Goal: Find specific page/section: Find specific page/section

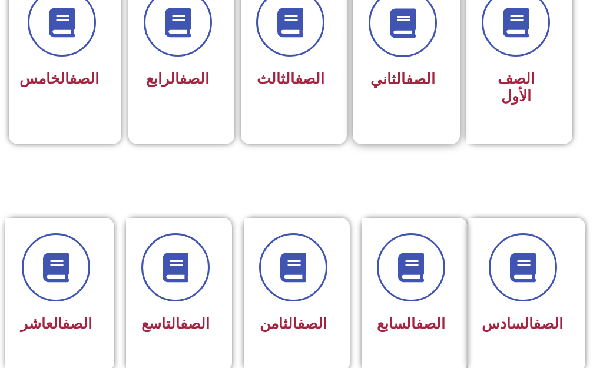
scroll to position [530, 0]
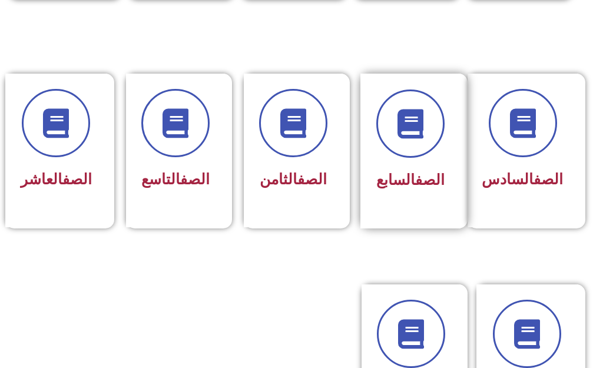
click at [420, 181] on link "الصف" at bounding box center [429, 179] width 29 height 17
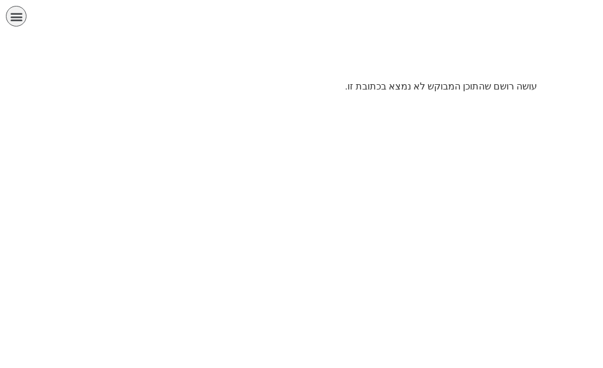
click at [420, 102] on html "الصفحة الرئيسية الصف الأول الصف الثاني الصف الثالث الصف الرابع الصف الخامس الصف…" at bounding box center [301, 51] width 603 height 102
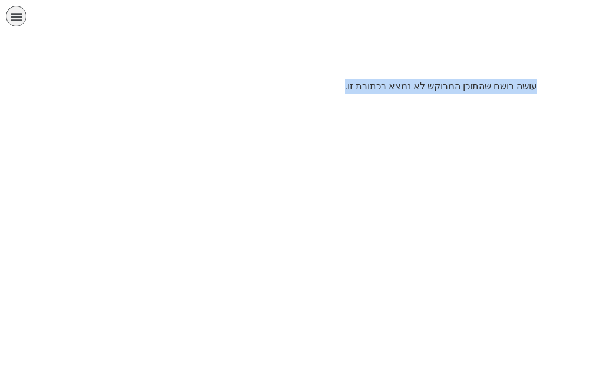
click at [420, 102] on html "الصفحة الرئيسية الصف الأول الصف الثاني الصف الثالث الصف الرابع الصف الخامس الصف…" at bounding box center [301, 51] width 603 height 102
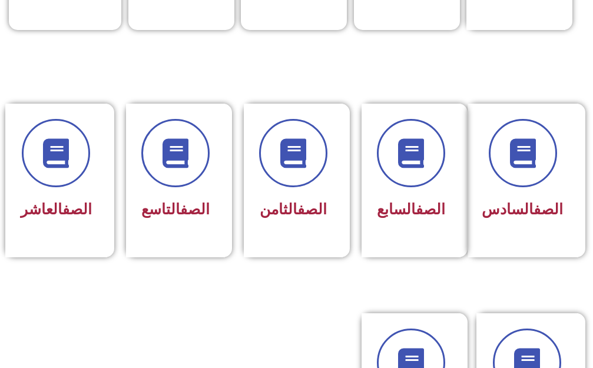
scroll to position [530, 0]
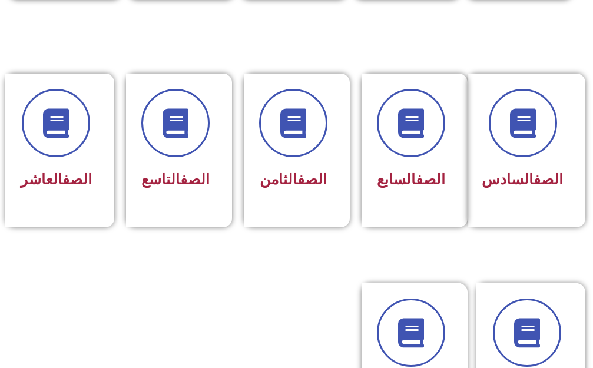
click at [421, 159] on div "الصف السابع" at bounding box center [411, 141] width 68 height 105
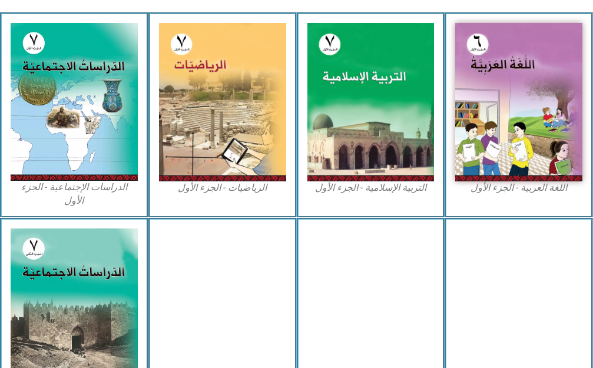
scroll to position [412, 0]
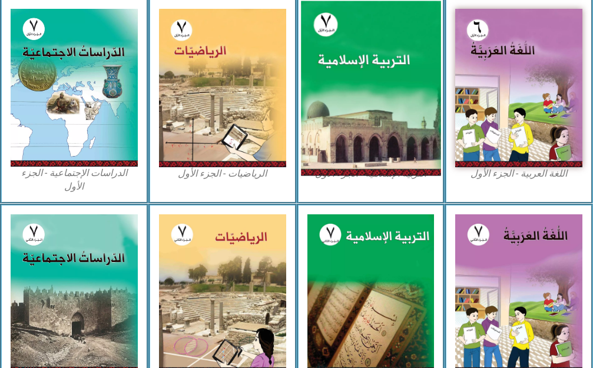
click at [344, 156] on img at bounding box center [371, 88] width 140 height 175
click at [367, 140] on img at bounding box center [371, 88] width 140 height 175
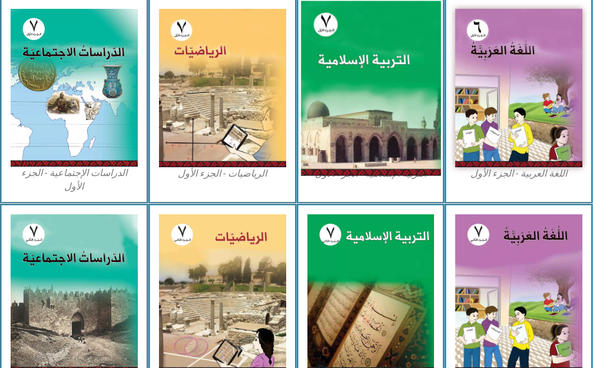
click at [367, 140] on img at bounding box center [371, 88] width 140 height 175
drag, startPoint x: 367, startPoint y: 140, endPoint x: 372, endPoint y: 136, distance: 6.3
click at [371, 138] on img at bounding box center [371, 88] width 140 height 175
click at [375, 127] on img at bounding box center [371, 88] width 140 height 175
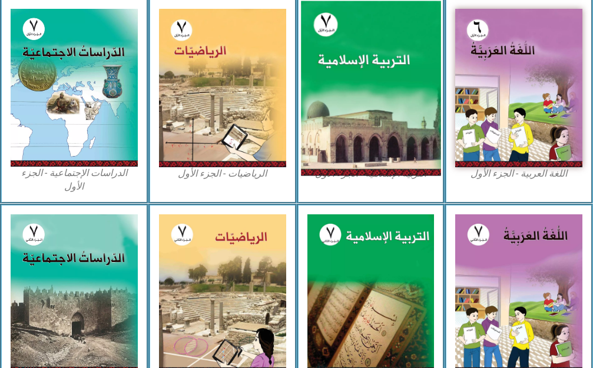
click at [375, 127] on img at bounding box center [371, 88] width 140 height 175
click at [379, 68] on img at bounding box center [371, 88] width 140 height 175
click at [379, 60] on img at bounding box center [371, 88] width 140 height 175
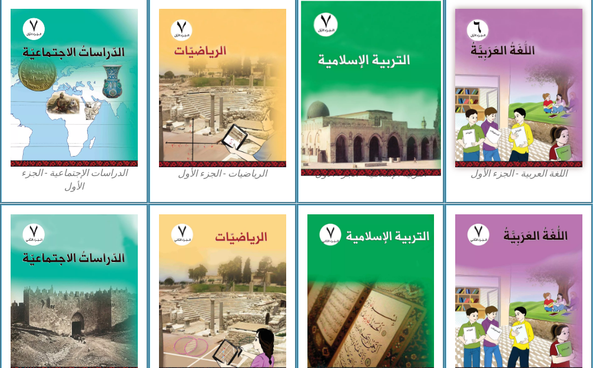
click at [379, 60] on img at bounding box center [371, 88] width 140 height 175
click at [381, 63] on img at bounding box center [371, 88] width 140 height 175
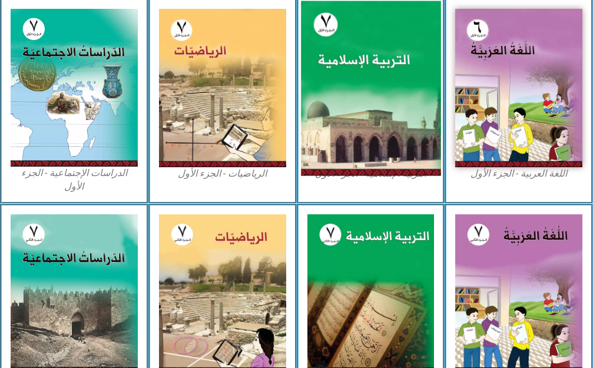
click at [382, 63] on img at bounding box center [371, 88] width 140 height 175
click at [384, 64] on img at bounding box center [371, 88] width 140 height 175
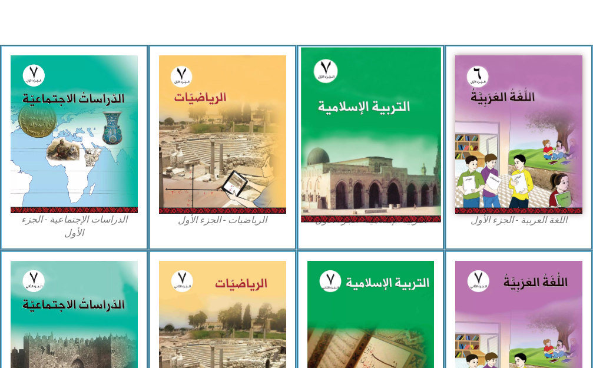
scroll to position [354, 0]
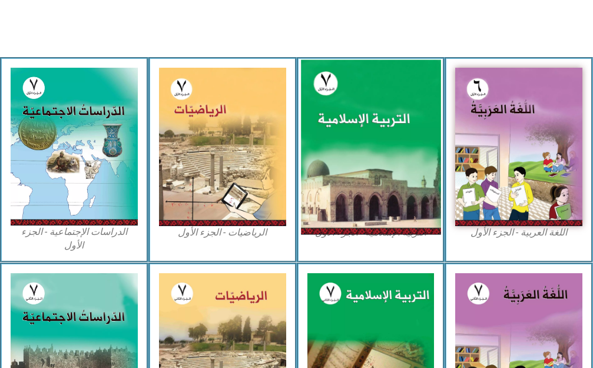
click at [378, 111] on img at bounding box center [371, 147] width 140 height 175
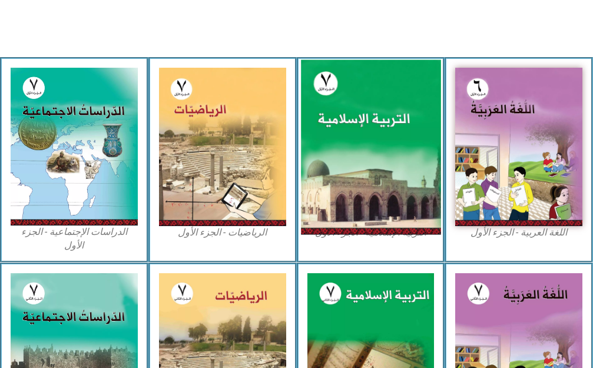
click at [378, 111] on img at bounding box center [371, 147] width 140 height 175
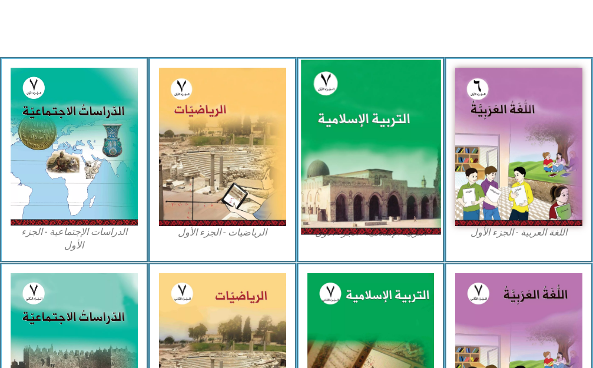
click at [378, 111] on img at bounding box center [371, 147] width 140 height 175
click at [395, 108] on img at bounding box center [371, 147] width 140 height 175
click at [394, 116] on img at bounding box center [371, 147] width 140 height 175
click at [342, 160] on img at bounding box center [371, 147] width 140 height 175
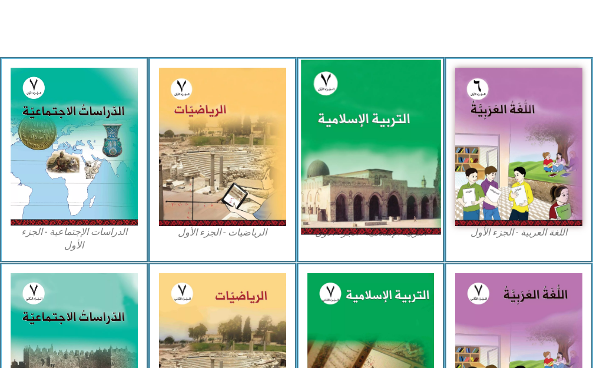
click at [333, 85] on img at bounding box center [371, 147] width 140 height 175
drag, startPoint x: 333, startPoint y: 85, endPoint x: 335, endPoint y: 95, distance: 10.2
click at [335, 95] on img at bounding box center [371, 147] width 140 height 175
click at [336, 95] on img at bounding box center [371, 147] width 140 height 175
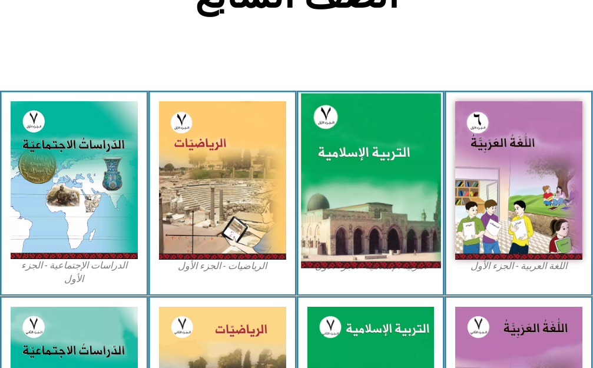
scroll to position [319, 0]
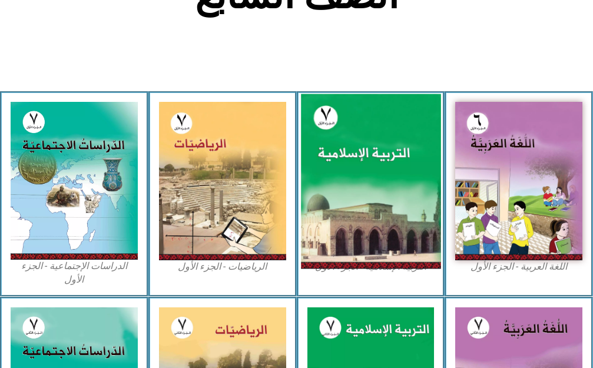
click at [332, 121] on img at bounding box center [371, 181] width 140 height 175
click at [332, 120] on img at bounding box center [371, 181] width 140 height 175
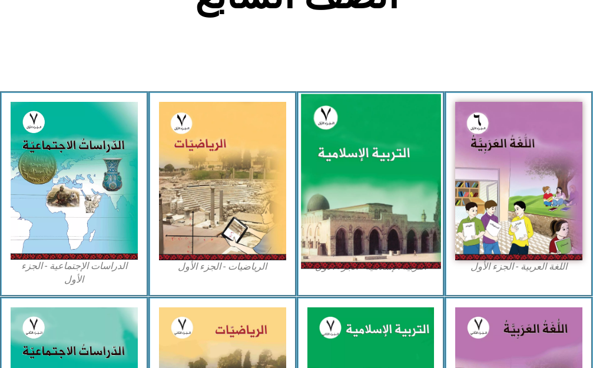
click at [333, 119] on img at bounding box center [371, 181] width 140 height 175
click at [335, 119] on img at bounding box center [371, 181] width 140 height 175
click at [338, 120] on img at bounding box center [371, 181] width 140 height 175
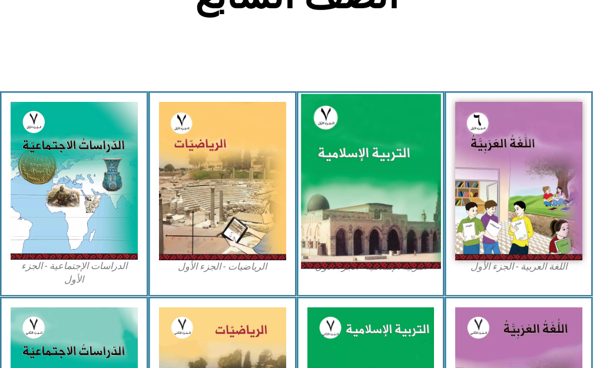
click at [338, 120] on img at bounding box center [371, 181] width 140 height 175
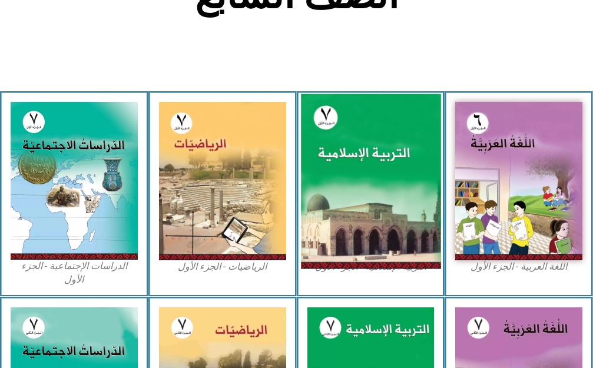
click at [338, 120] on img at bounding box center [371, 181] width 140 height 175
click at [336, 187] on img at bounding box center [371, 181] width 140 height 175
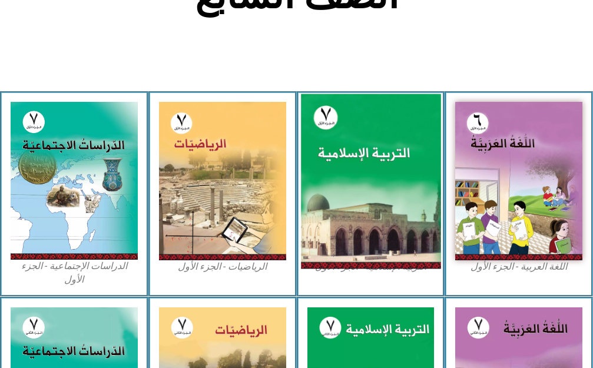
drag, startPoint x: 336, startPoint y: 187, endPoint x: 341, endPoint y: 179, distance: 10.0
click at [337, 186] on img at bounding box center [371, 181] width 140 height 175
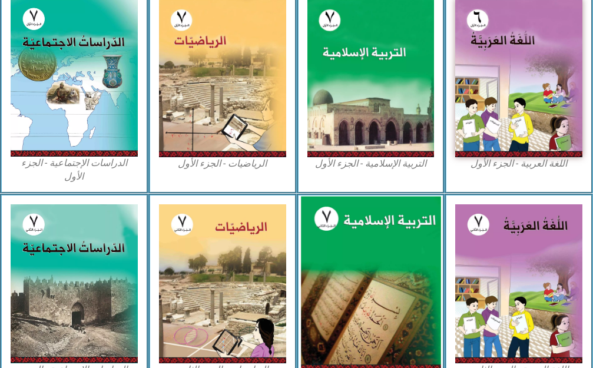
scroll to position [402, 0]
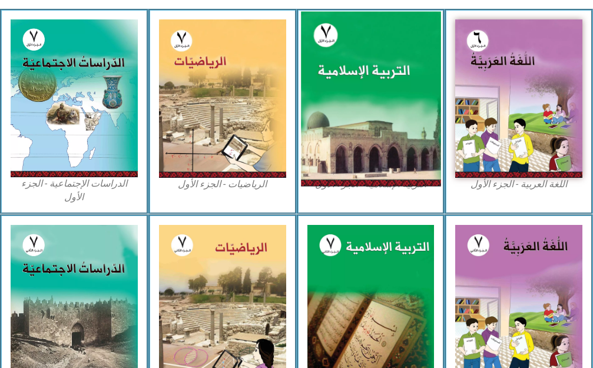
click at [348, 79] on img at bounding box center [371, 98] width 140 height 175
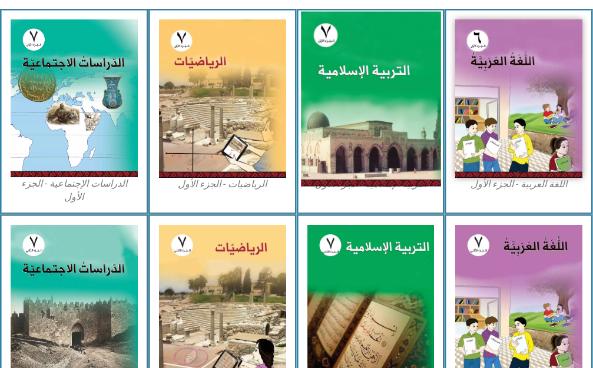
click at [348, 79] on img at bounding box center [371, 98] width 140 height 175
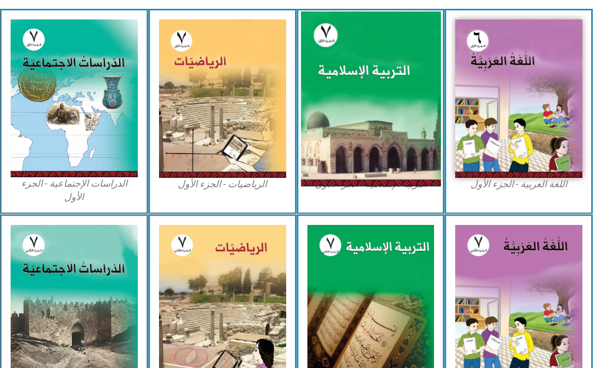
drag, startPoint x: 385, startPoint y: 114, endPoint x: 400, endPoint y: 59, distance: 57.3
click at [400, 59] on img at bounding box center [371, 98] width 140 height 175
click at [402, 58] on img at bounding box center [371, 98] width 140 height 175
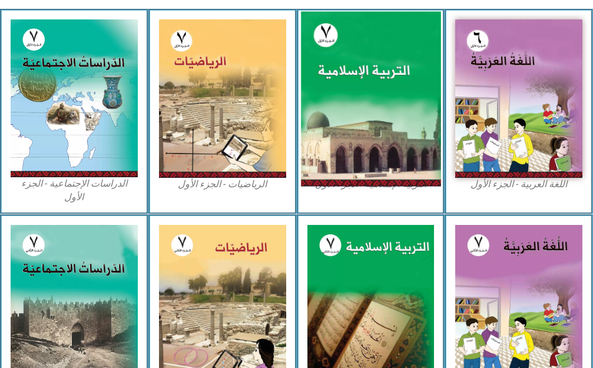
click at [386, 121] on img at bounding box center [371, 98] width 140 height 175
click at [388, 122] on img at bounding box center [371, 98] width 140 height 175
click at [381, 96] on img at bounding box center [371, 98] width 140 height 175
click at [382, 96] on img at bounding box center [371, 98] width 140 height 175
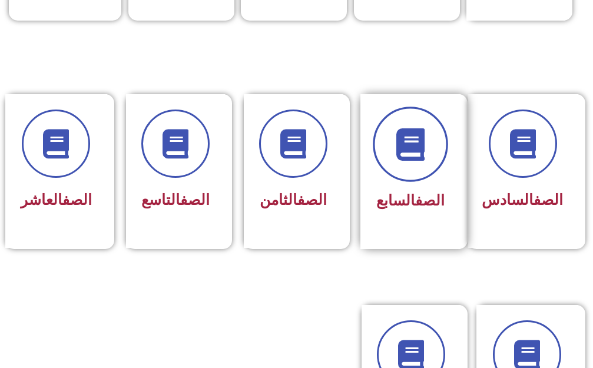
scroll to position [530, 0]
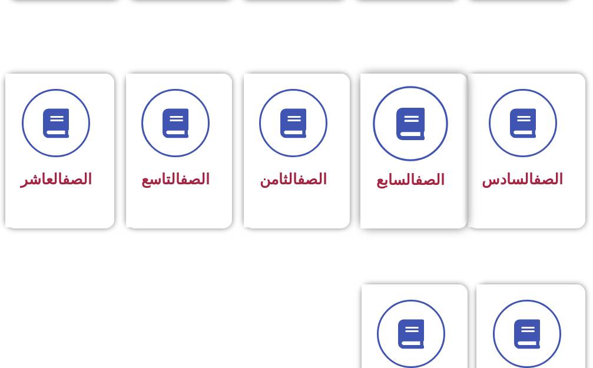
click at [407, 186] on span "الصف السابع" at bounding box center [410, 179] width 68 height 17
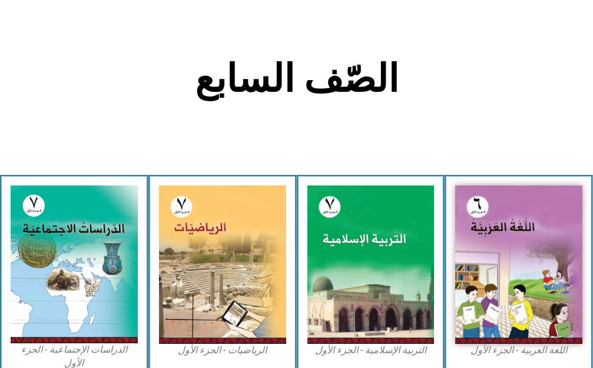
scroll to position [412, 0]
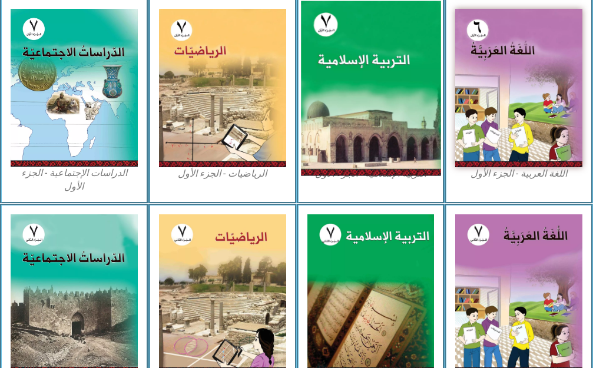
click at [384, 149] on img at bounding box center [371, 88] width 140 height 175
click at [395, 140] on img at bounding box center [371, 88] width 140 height 175
click at [398, 140] on img at bounding box center [371, 88] width 140 height 175
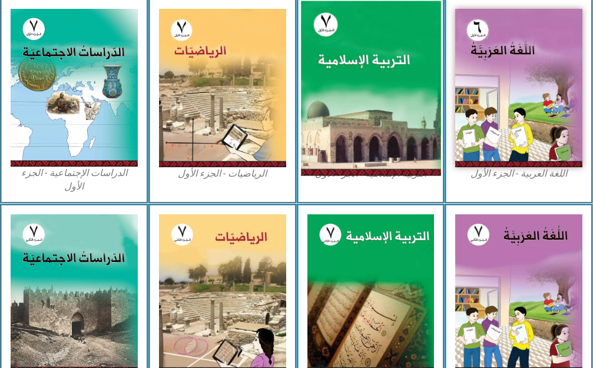
click at [351, 127] on img at bounding box center [371, 88] width 140 height 175
click at [353, 127] on img at bounding box center [371, 88] width 140 height 175
click at [358, 125] on img at bounding box center [371, 88] width 140 height 175
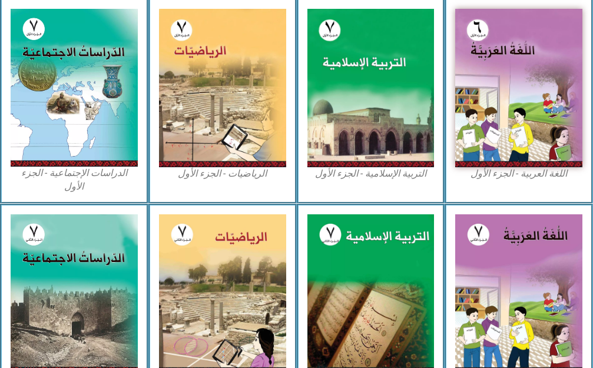
click at [395, 171] on figcaption "التربية الإسلامية - الجزء الأول" at bounding box center [371, 173] width 127 height 13
click at [351, 177] on figcaption "التربية الإسلامية - الجزء الأول" at bounding box center [371, 173] width 127 height 13
click at [353, 175] on figcaption "التربية الإسلامية - الجزء الأول" at bounding box center [371, 173] width 127 height 13
click at [355, 176] on figcaption "التربية الإسلامية - الجزء الأول" at bounding box center [371, 173] width 127 height 13
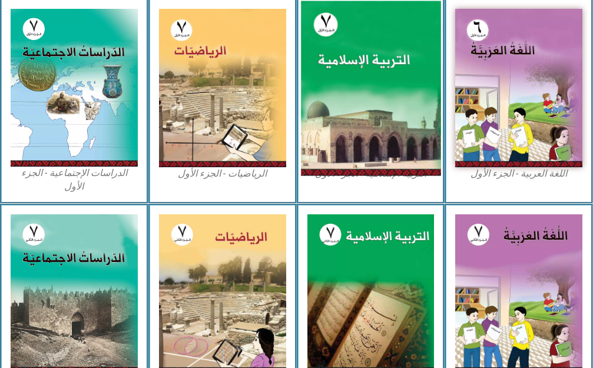
click at [364, 161] on img at bounding box center [371, 88] width 140 height 175
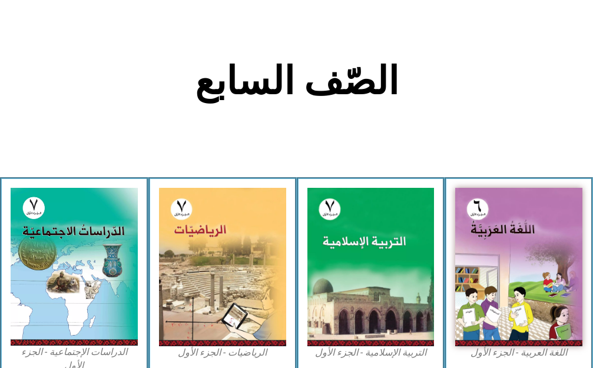
scroll to position [343, 0]
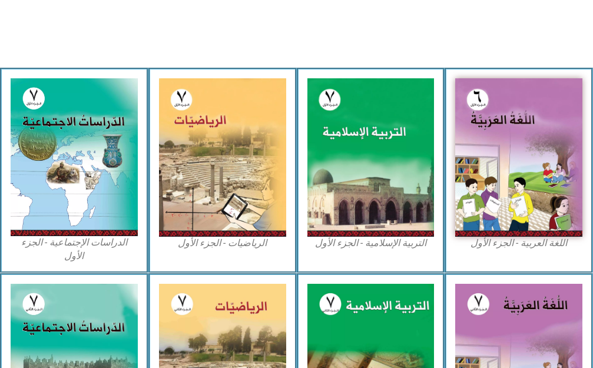
click at [379, 246] on figcaption "التربية الإسلامية - الجزء الأول" at bounding box center [371, 243] width 127 height 13
click at [379, 245] on figcaption "التربية الإسلامية - الجزء الأول" at bounding box center [371, 243] width 127 height 13
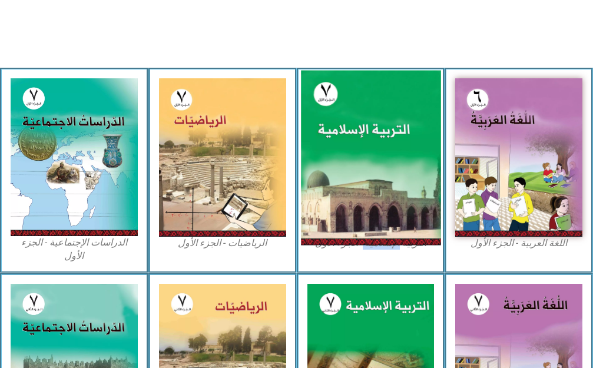
drag, startPoint x: 322, startPoint y: 186, endPoint x: 329, endPoint y: 192, distance: 9.7
click at [323, 187] on img at bounding box center [371, 157] width 140 height 175
click at [333, 194] on img at bounding box center [371, 157] width 140 height 175
click at [361, 184] on img at bounding box center [371, 157] width 140 height 175
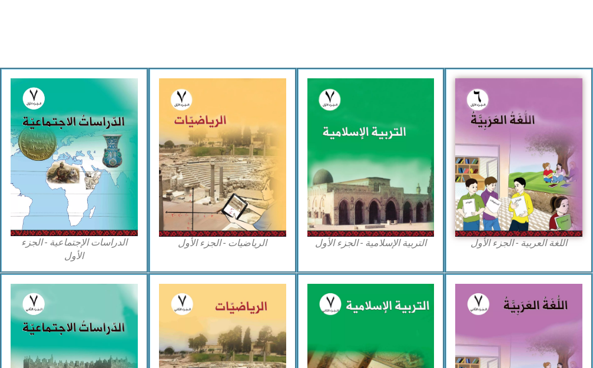
click at [411, 252] on div "التربية الإسلامية - الجزء الأول" at bounding box center [371, 171] width 148 height 206
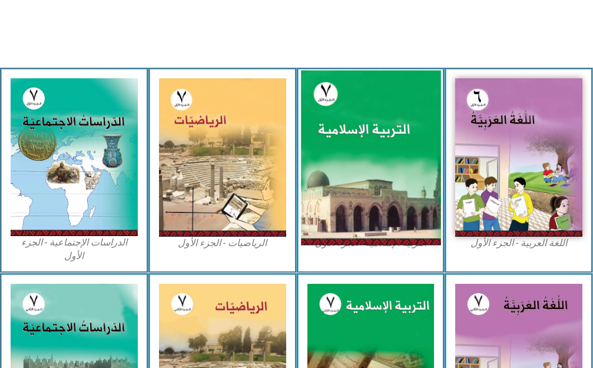
click at [382, 205] on img at bounding box center [371, 157] width 140 height 175
click at [383, 205] on img at bounding box center [371, 157] width 140 height 175
click at [391, 182] on img at bounding box center [371, 157] width 140 height 175
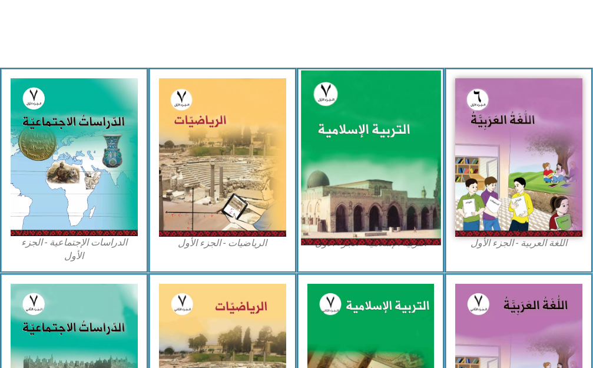
click at [389, 177] on img at bounding box center [371, 157] width 140 height 175
click at [388, 176] on img at bounding box center [371, 157] width 140 height 175
click at [387, 174] on img at bounding box center [371, 157] width 140 height 175
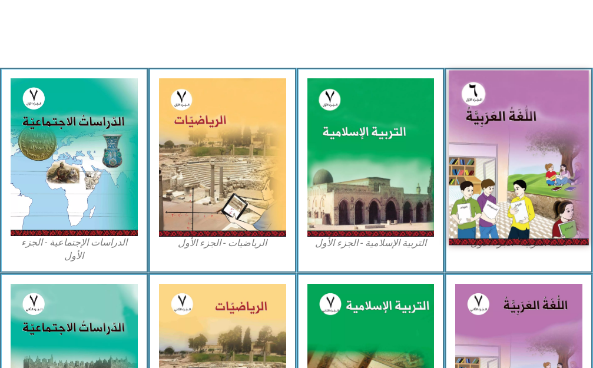
click at [503, 151] on img at bounding box center [519, 157] width 140 height 175
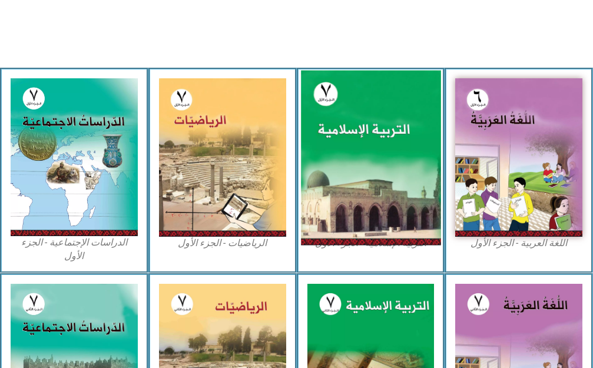
click at [404, 140] on img at bounding box center [371, 157] width 140 height 175
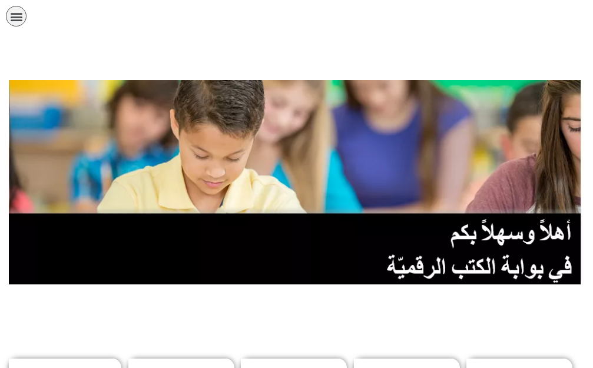
scroll to position [530, 0]
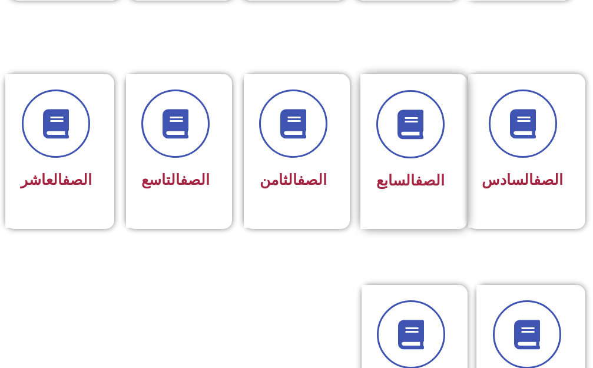
click at [421, 185] on link "الصف" at bounding box center [429, 180] width 29 height 17
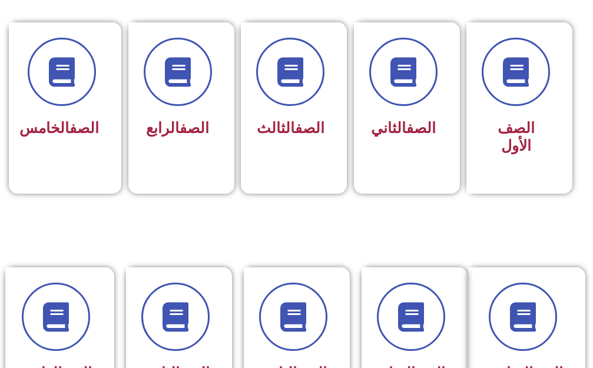
scroll to position [412, 0]
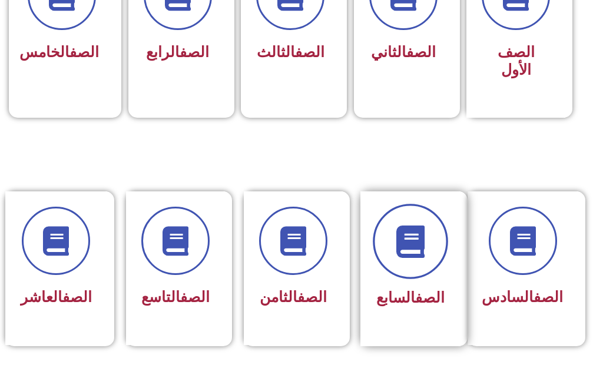
click at [398, 250] on icon at bounding box center [410, 241] width 32 height 32
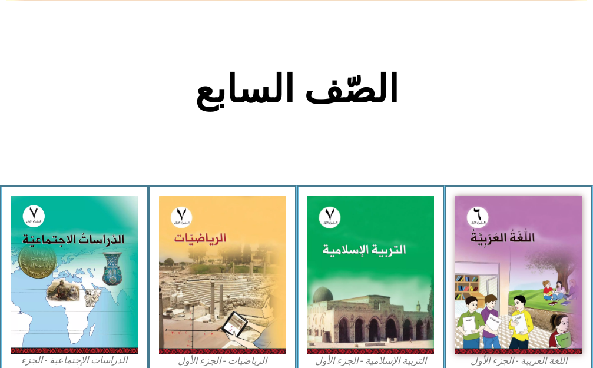
scroll to position [236, 0]
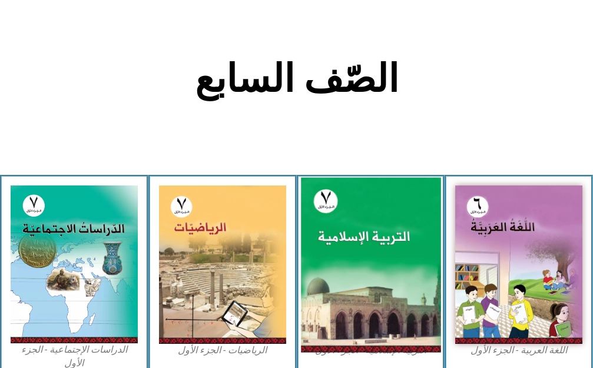
click at [387, 241] on img at bounding box center [371, 264] width 140 height 175
click at [408, 255] on img at bounding box center [371, 264] width 140 height 175
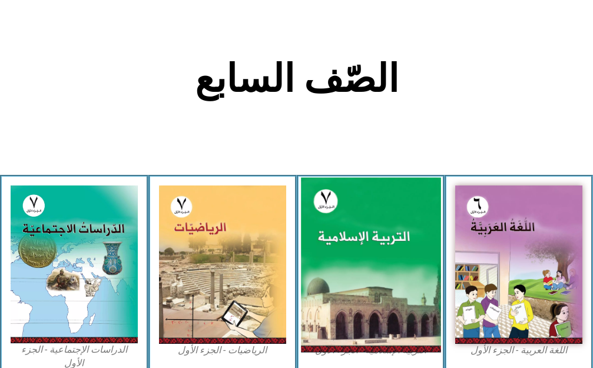
click at [408, 255] on img at bounding box center [371, 264] width 140 height 175
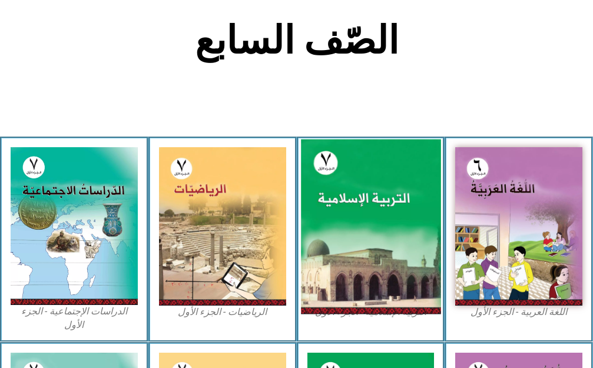
scroll to position [354, 0]
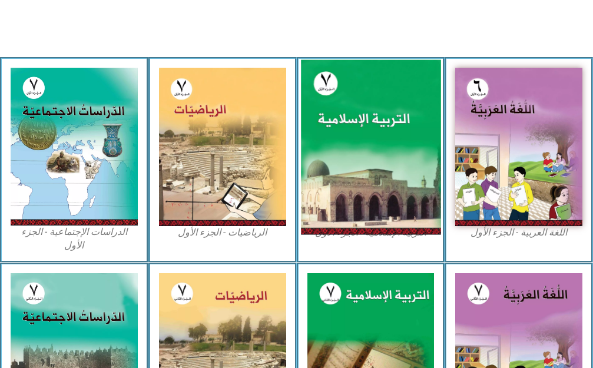
click at [335, 143] on img at bounding box center [371, 147] width 140 height 175
click at [339, 151] on img at bounding box center [371, 147] width 140 height 175
click at [342, 149] on img at bounding box center [371, 147] width 140 height 175
click at [343, 150] on img at bounding box center [371, 147] width 140 height 175
click at [338, 150] on img at bounding box center [371, 147] width 140 height 175
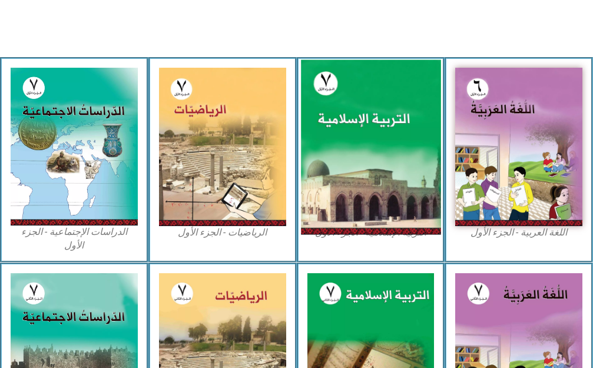
click at [341, 151] on img at bounding box center [371, 147] width 140 height 175
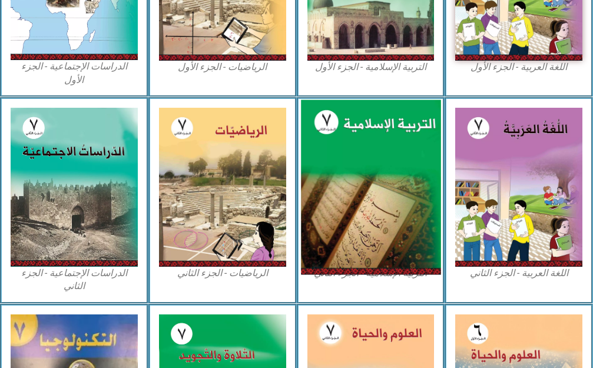
scroll to position [530, 0]
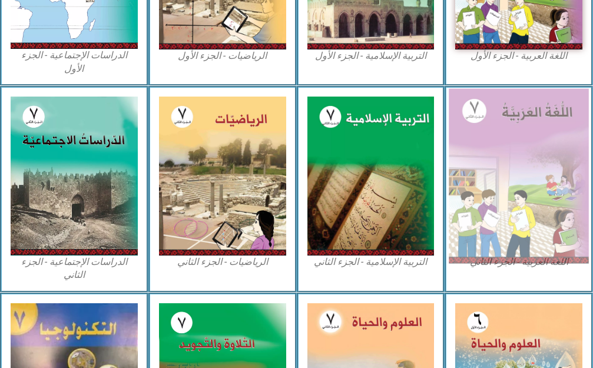
click at [549, 89] on img at bounding box center [519, 176] width 140 height 175
click at [547, 92] on img at bounding box center [519, 176] width 140 height 175
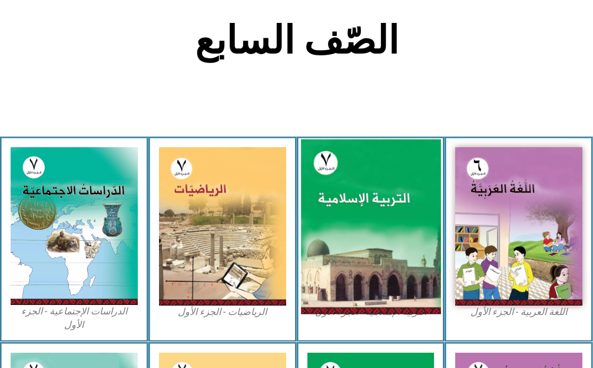
scroll to position [236, 0]
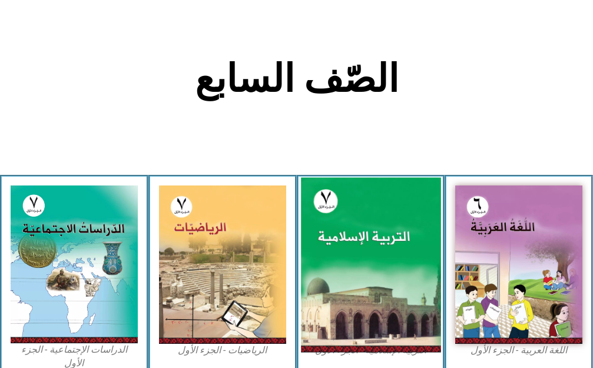
click at [384, 244] on img at bounding box center [371, 264] width 140 height 175
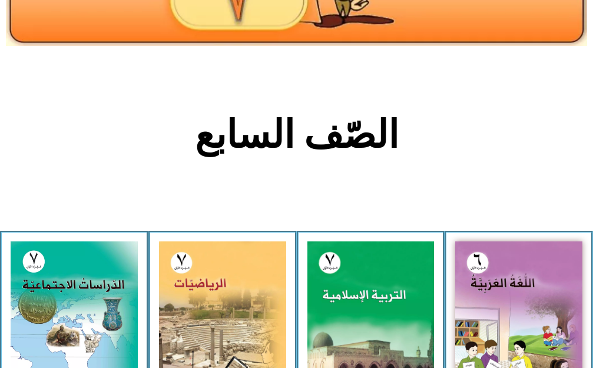
scroll to position [177, 0]
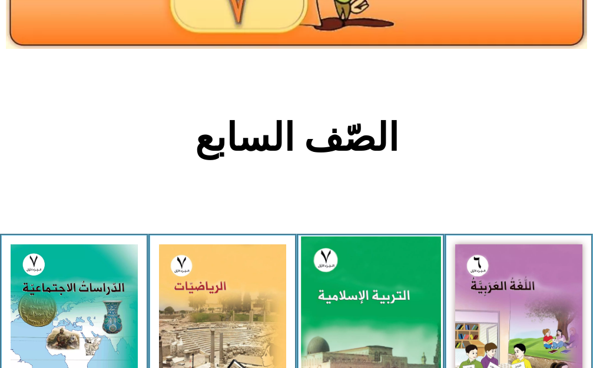
click at [387, 309] on img at bounding box center [371, 323] width 140 height 175
click at [384, 298] on img at bounding box center [371, 323] width 140 height 175
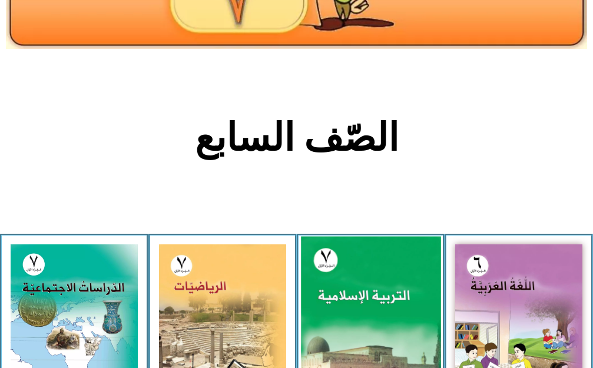
click at [384, 298] on img at bounding box center [371, 323] width 140 height 175
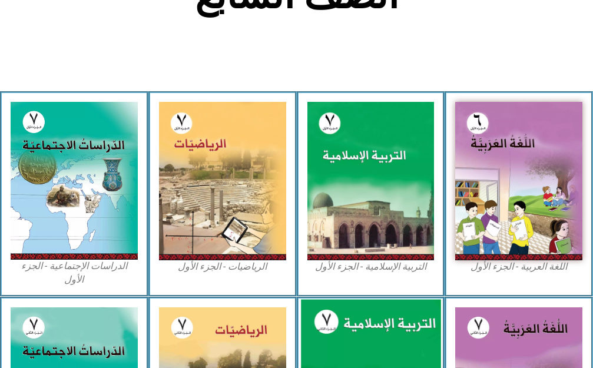
scroll to position [412, 0]
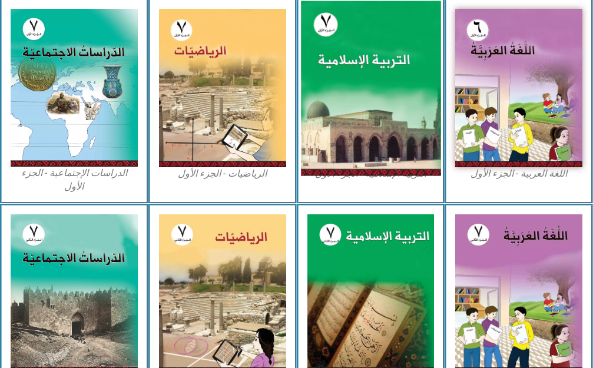
click at [352, 137] on img at bounding box center [371, 88] width 140 height 175
click at [352, 136] on img at bounding box center [371, 88] width 140 height 175
click at [352, 134] on img at bounding box center [371, 88] width 140 height 175
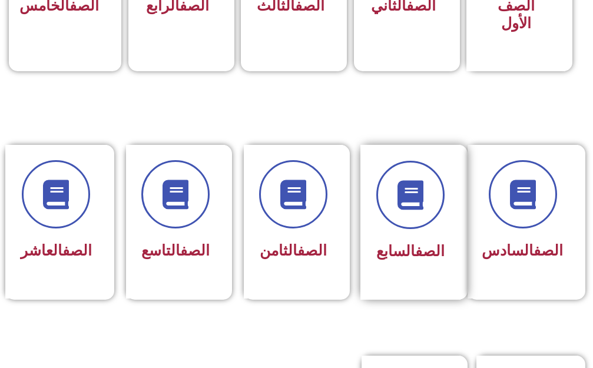
scroll to position [471, 0]
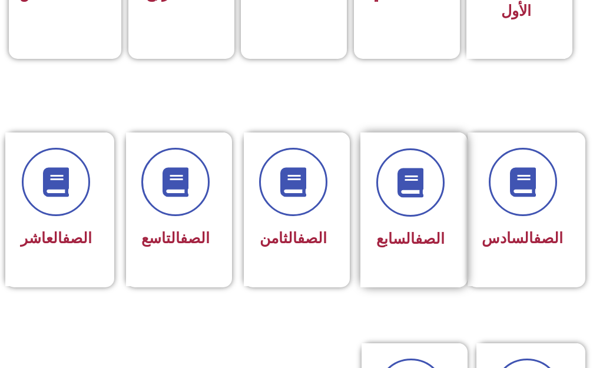
click at [421, 230] on link "الصف" at bounding box center [429, 238] width 29 height 17
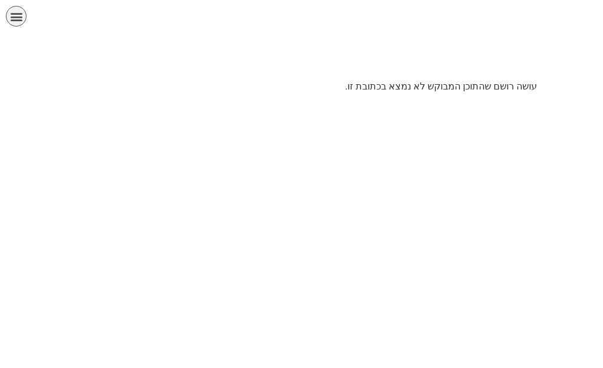
click at [467, 86] on p "עושה רושם שהתוכן המבוקש לא נמצא בכתובת זו." at bounding box center [301, 87] width 471 height 14
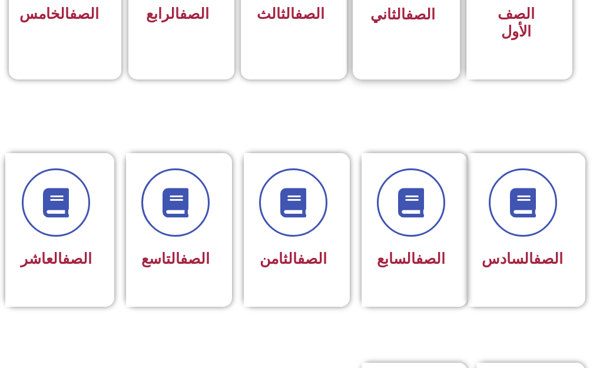
scroll to position [471, 0]
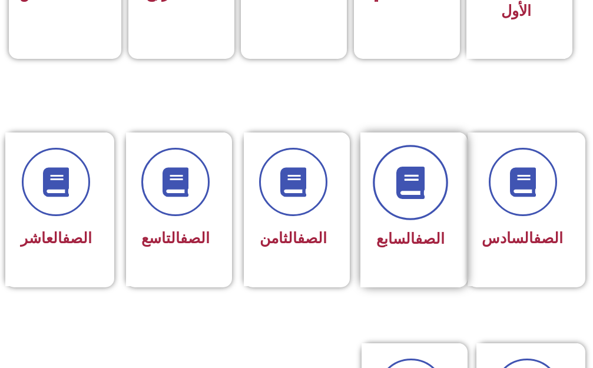
click at [420, 200] on span at bounding box center [410, 182] width 75 height 75
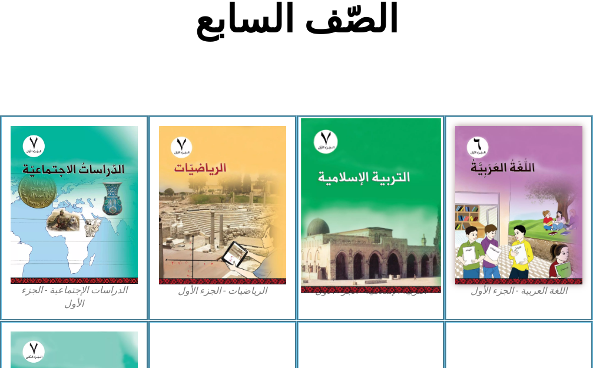
scroll to position [354, 0]
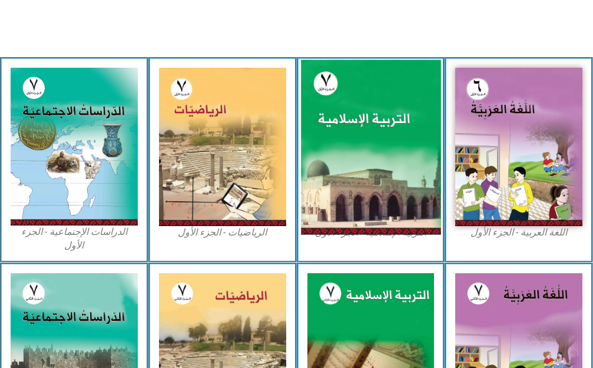
click at [387, 193] on img at bounding box center [371, 147] width 140 height 175
click at [352, 198] on img at bounding box center [371, 147] width 140 height 175
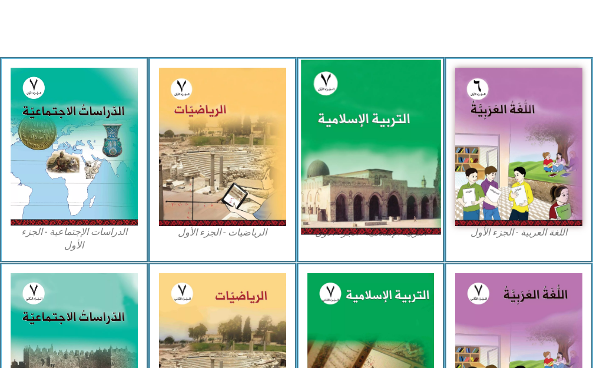
click at [352, 198] on img at bounding box center [371, 147] width 140 height 175
click at [356, 179] on img at bounding box center [371, 147] width 140 height 175
click at [422, 102] on img at bounding box center [371, 147] width 140 height 175
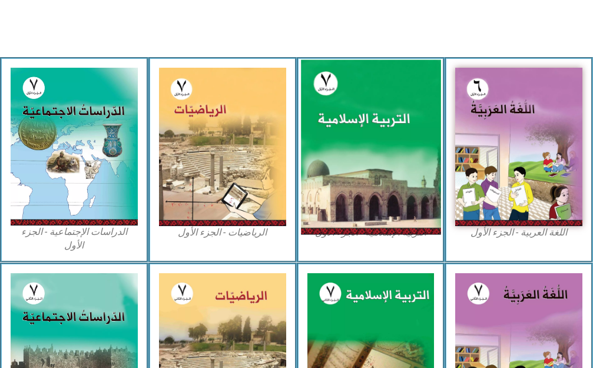
click at [422, 102] on img at bounding box center [371, 147] width 140 height 175
click at [421, 102] on img at bounding box center [371, 147] width 140 height 175
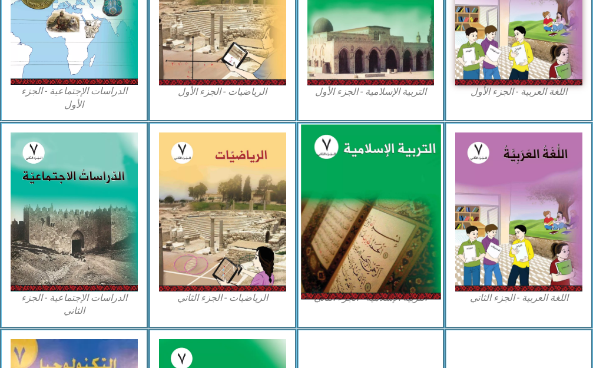
scroll to position [530, 0]
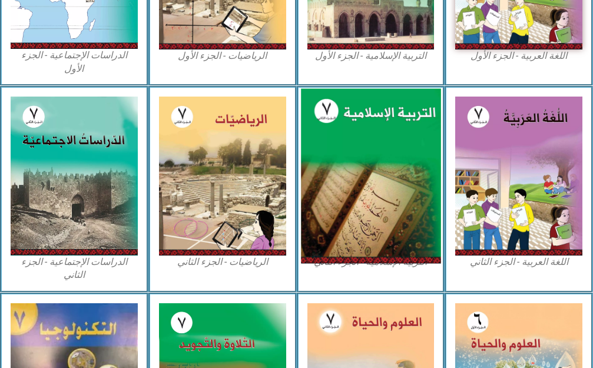
drag, startPoint x: 379, startPoint y: 147, endPoint x: 379, endPoint y: 139, distance: 7.7
click at [379, 146] on img at bounding box center [371, 176] width 140 height 175
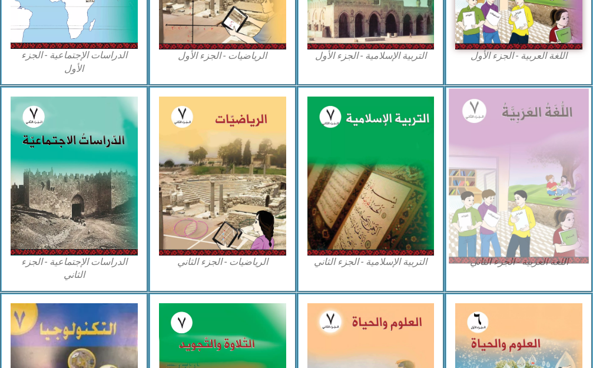
click at [582, 121] on img at bounding box center [519, 176] width 140 height 175
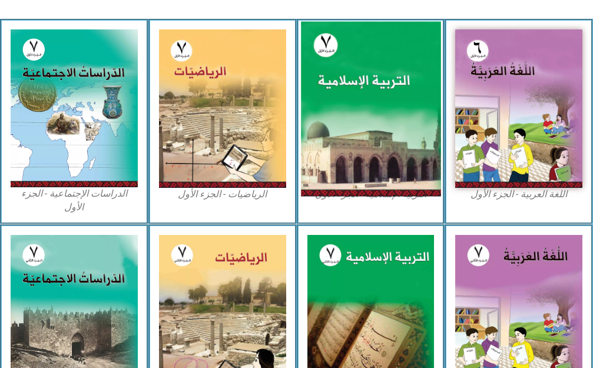
scroll to position [471, 0]
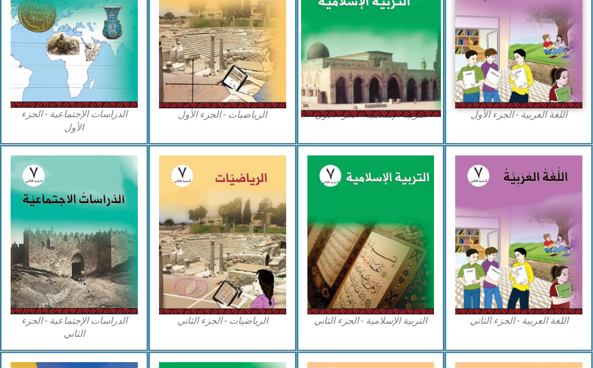
click at [411, 81] on img at bounding box center [371, 29] width 140 height 175
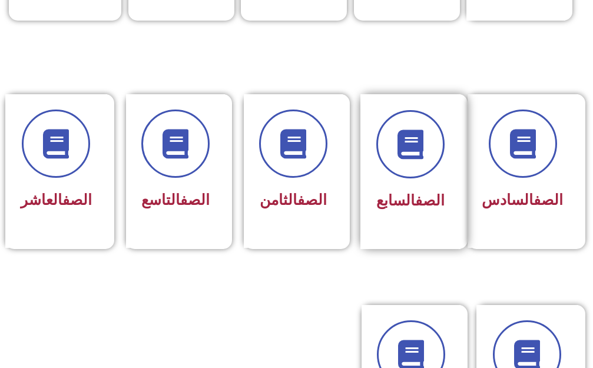
scroll to position [530, 0]
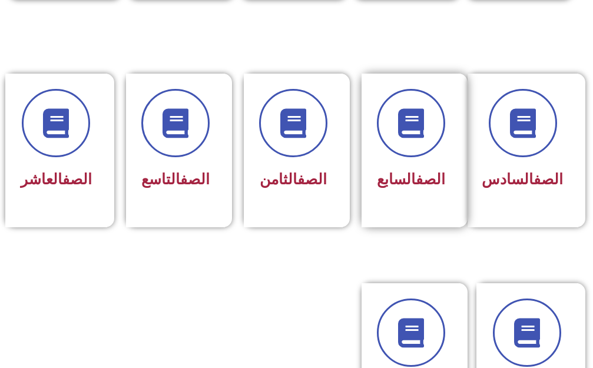
click at [470, 151] on div "الصف السابع" at bounding box center [415, 151] width 118 height 154
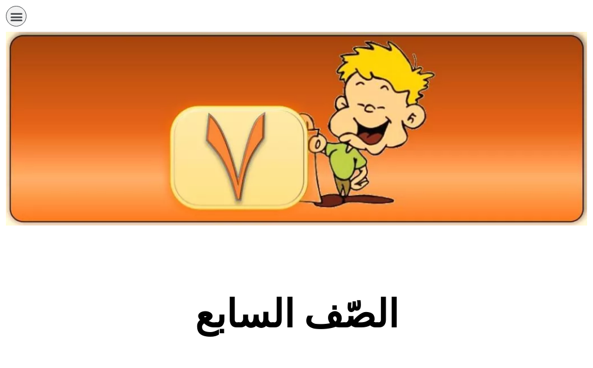
click at [449, 150] on img at bounding box center [297, 129] width 582 height 194
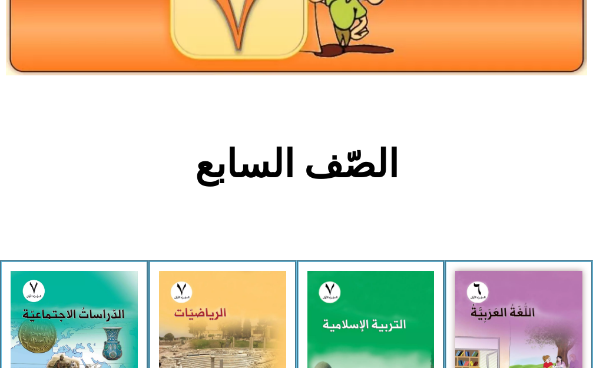
scroll to position [236, 0]
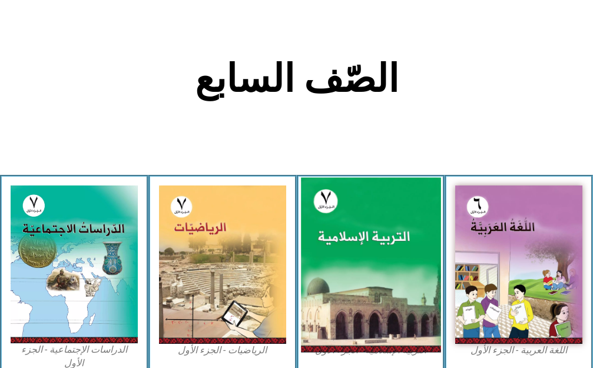
click at [362, 248] on img at bounding box center [371, 264] width 140 height 175
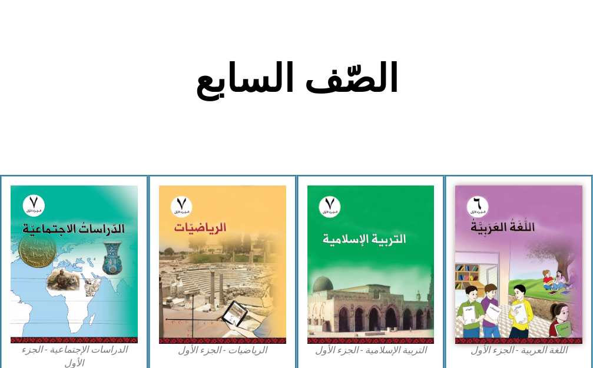
drag, startPoint x: 362, startPoint y: 247, endPoint x: 0, endPoint y: 18, distance: 428.8
click at [296, 212] on div "اللغة العربية - الجزء الأول​ التربية الإسلامية - الجزء الأول الرياضيات - الجزء …" at bounding box center [296, 278] width 593 height 206
